Goal: Find contact information: Find contact information

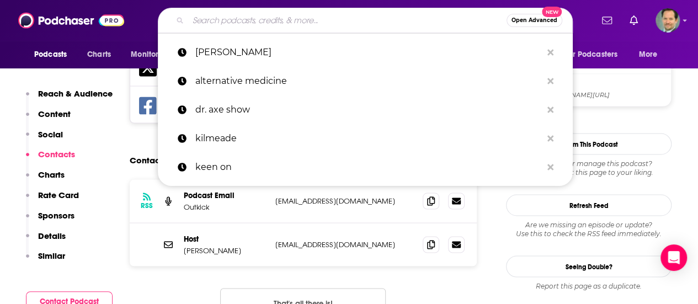
click at [227, 20] on input "Search podcasts, credits, & more..." at bounding box center [347, 21] width 318 height 18
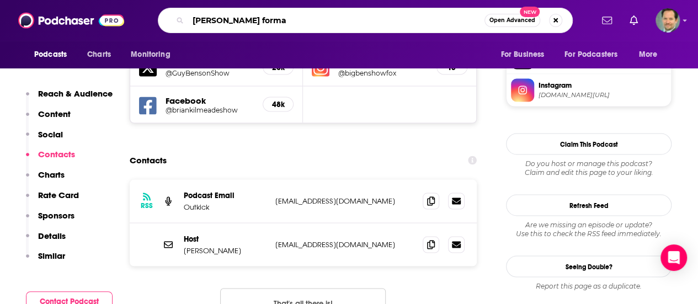
type input "[PERSON_NAME]"
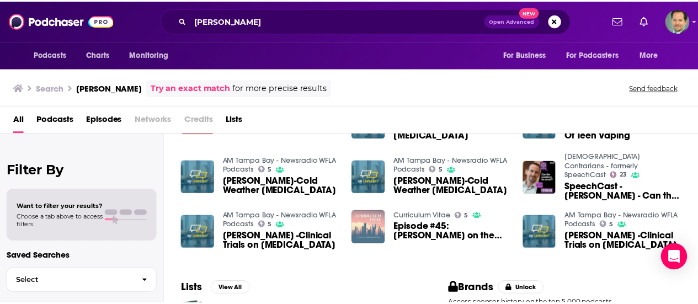
scroll to position [165, 0]
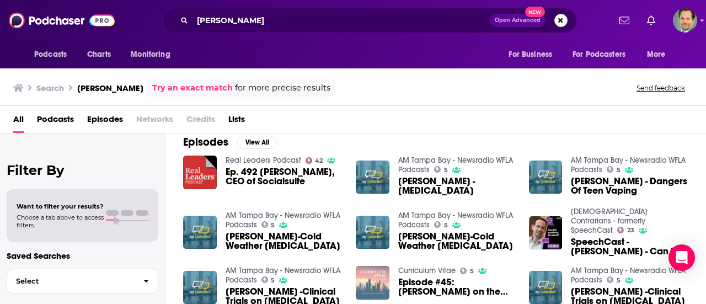
click at [607, 237] on span "SpeechCast - [PERSON_NAME] - Can the academy be saved? - 33EP" at bounding box center [629, 246] width 117 height 19
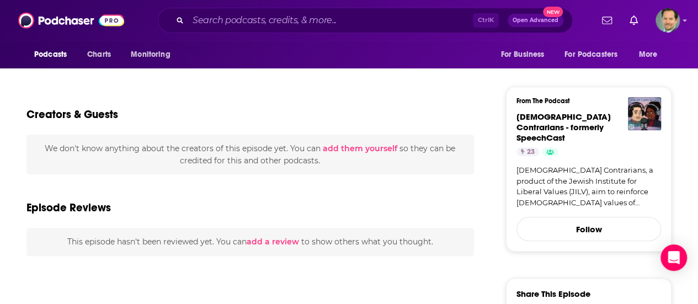
scroll to position [257, 0]
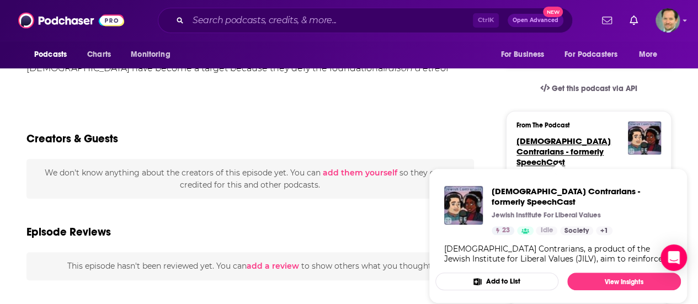
click at [542, 138] on span "[DEMOGRAPHIC_DATA] Contrarians - formerly SpeechCast" at bounding box center [563, 151] width 94 height 31
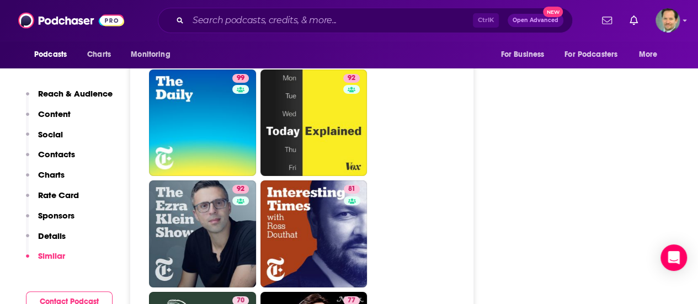
scroll to position [1820, 0]
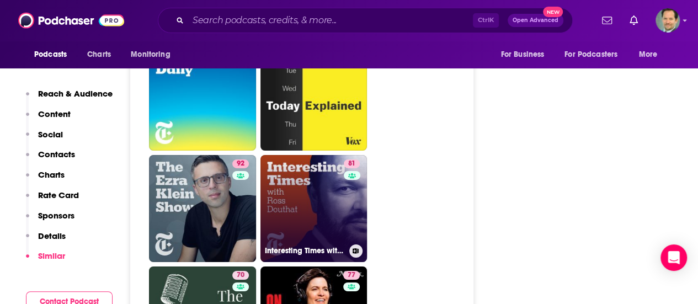
click at [321, 184] on link "81 Interesting Times with [PERSON_NAME]" at bounding box center [313, 208] width 107 height 107
type input "[URL][DOMAIN_NAME][PERSON_NAME]"
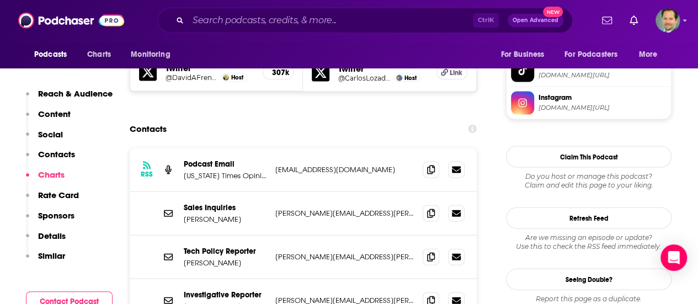
scroll to position [1103, 0]
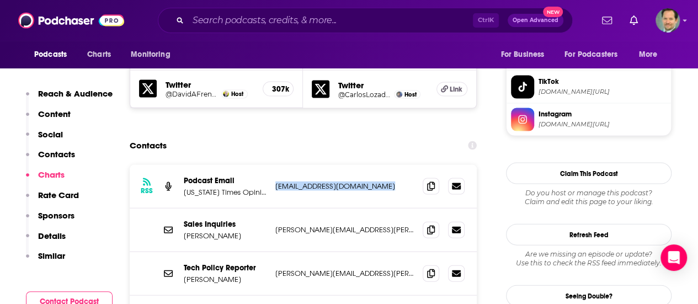
drag, startPoint x: 379, startPoint y: 137, endPoint x: 271, endPoint y: 143, distance: 107.7
click at [271, 165] on div "RSS Podcast Email [US_STATE] Times Opinion [EMAIL_ADDRESS][DOMAIN_NAME] [EMAIL_…" at bounding box center [303, 187] width 347 height 44
copy p "[EMAIL_ADDRESS][DOMAIN_NAME]"
click at [305, 135] on div "Contacts" at bounding box center [303, 145] width 347 height 21
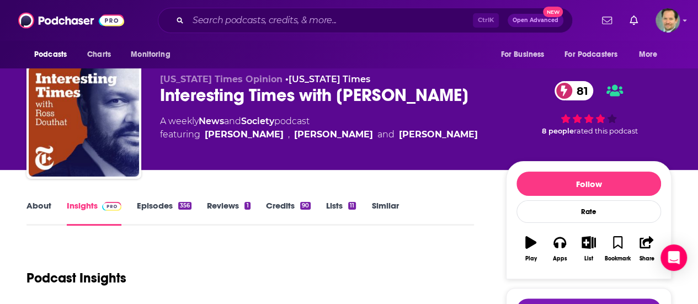
scroll to position [0, 0]
